Goal: Transaction & Acquisition: Purchase product/service

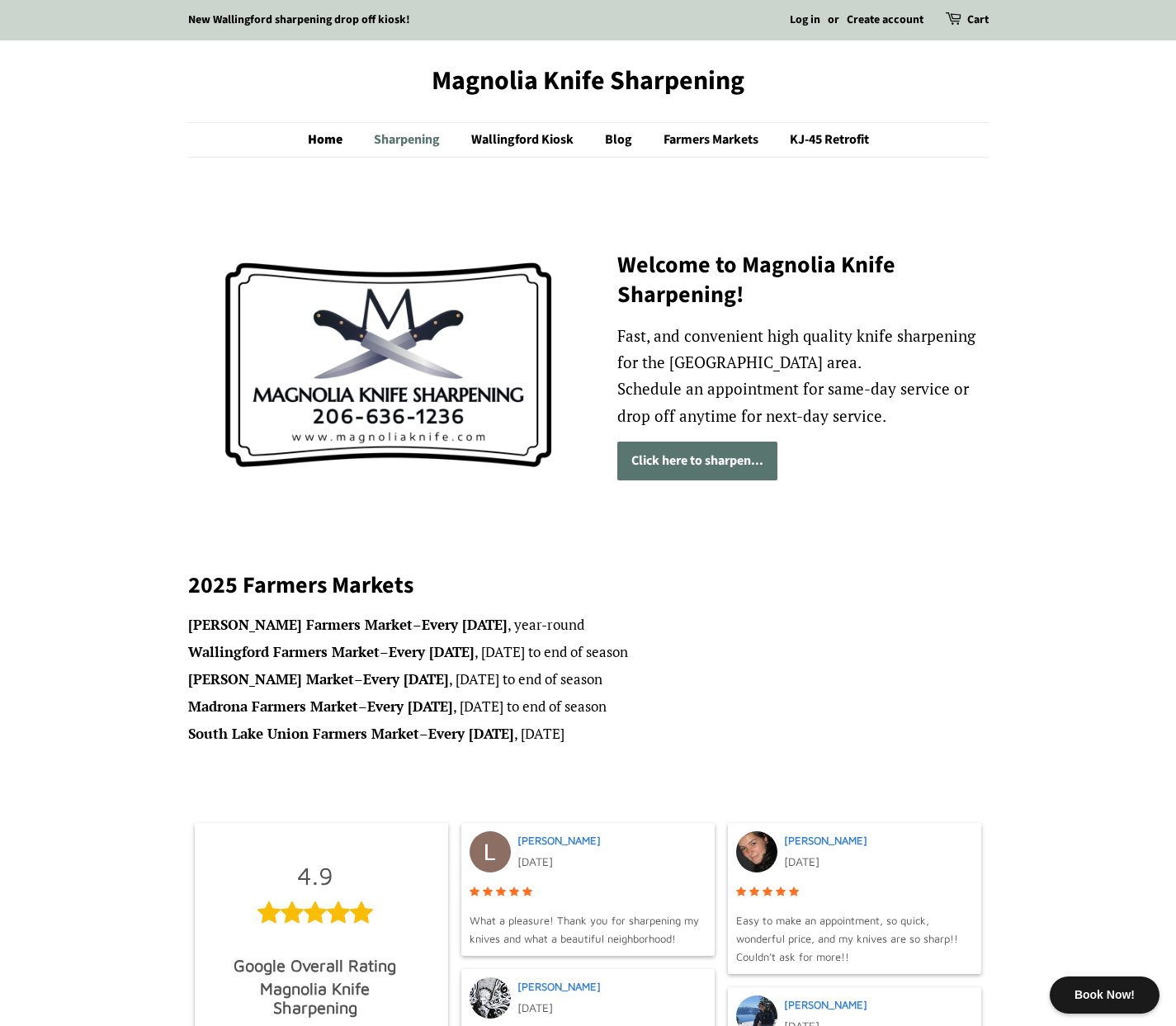
click at [423, 138] on link "Sharpening" at bounding box center [409, 139] width 95 height 33
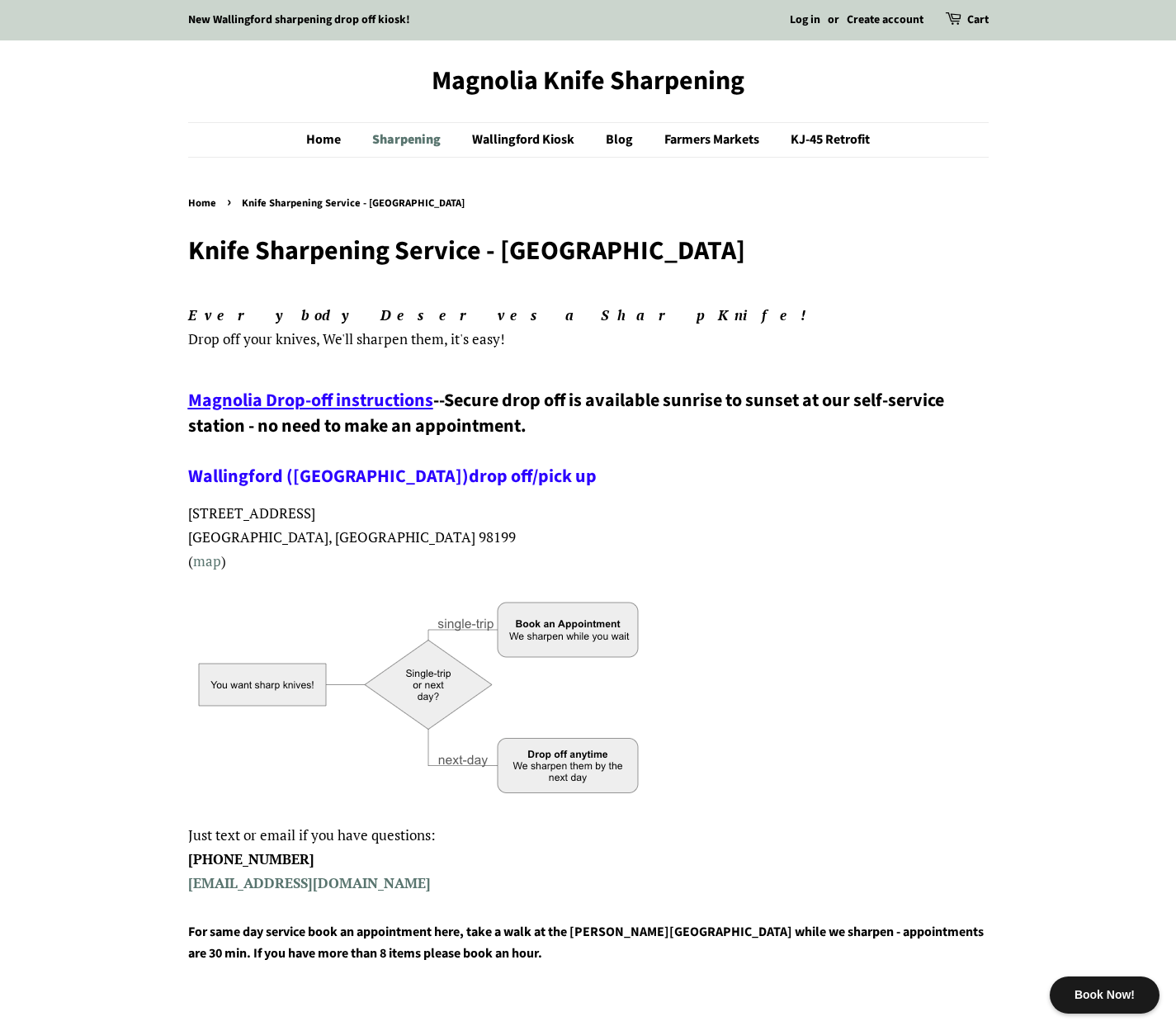
click at [405, 141] on link "Sharpening" at bounding box center [409, 139] width 98 height 33
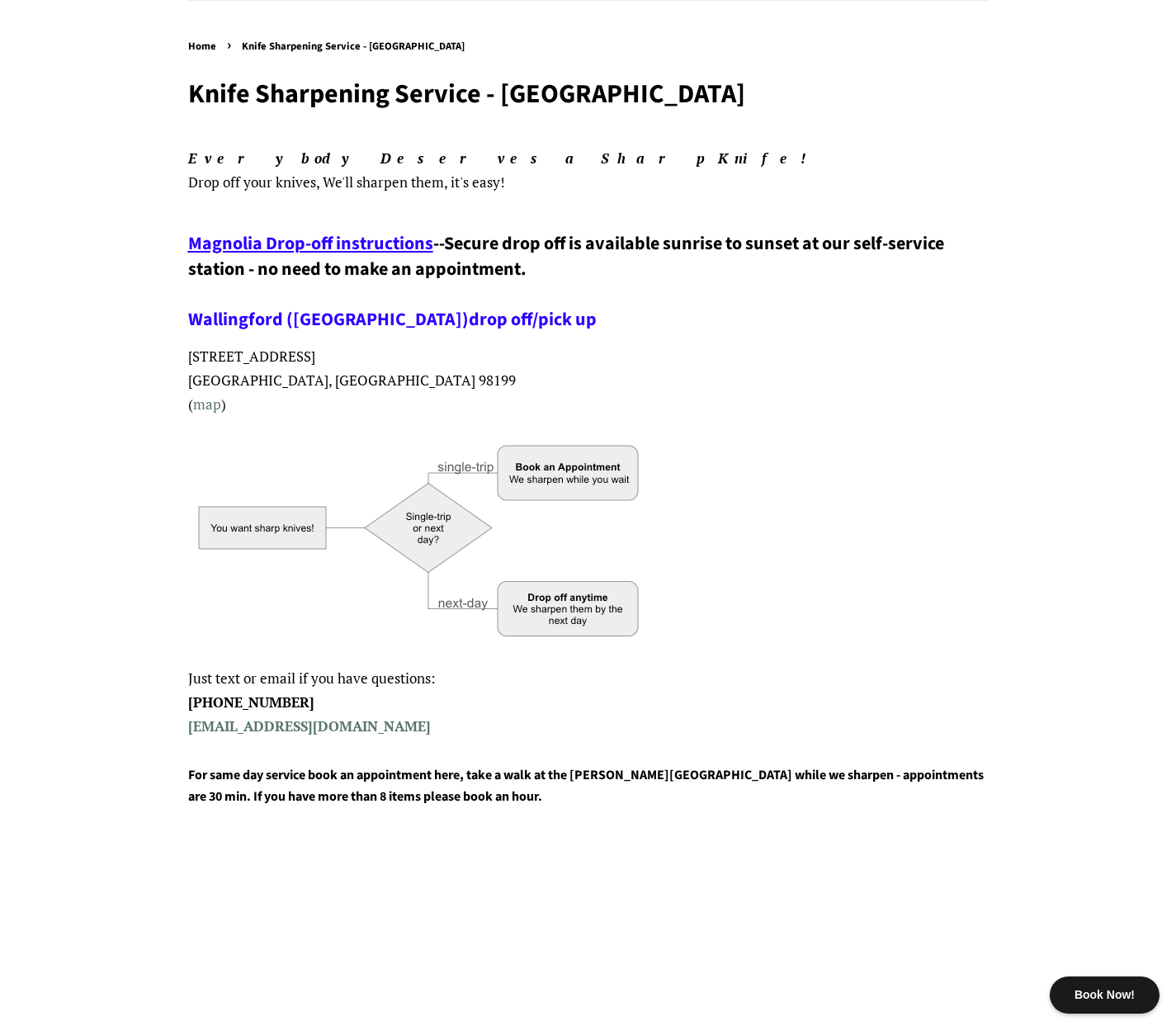
scroll to position [115, 0]
